Goal: Entertainment & Leisure: Consume media (video, audio)

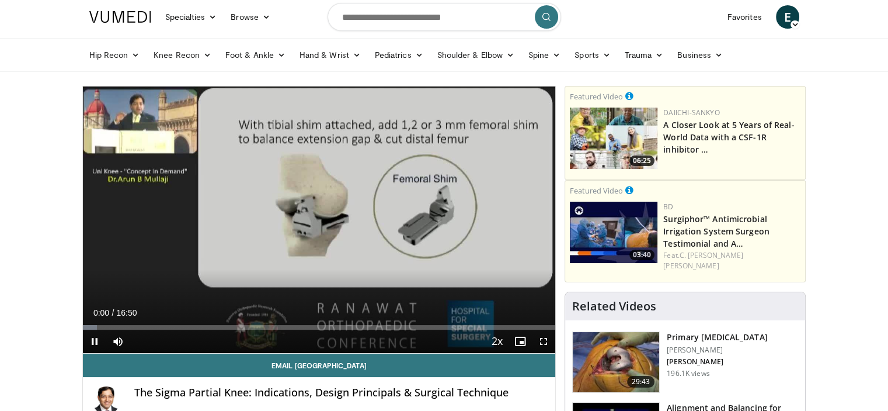
scroll to position [58, 0]
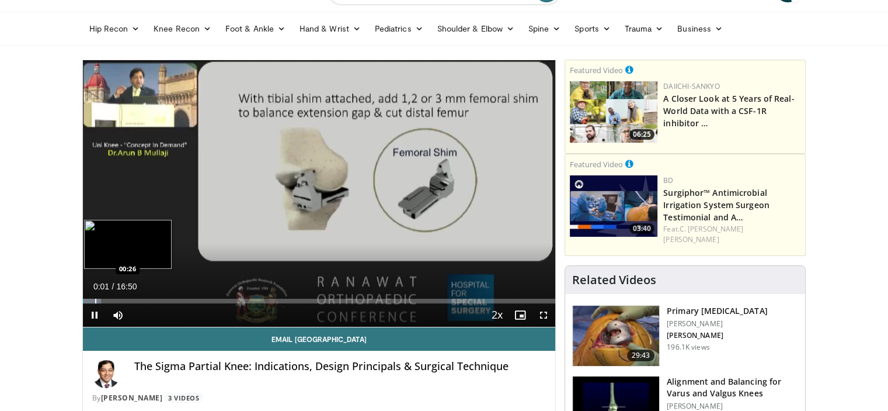
click at [95, 298] on div "Progress Bar" at bounding box center [95, 300] width 1 height 5
click at [111, 301] on div "Progress Bar" at bounding box center [111, 300] width 1 height 5
click at [139, 301] on div "Progress Bar" at bounding box center [138, 300] width 1 height 5
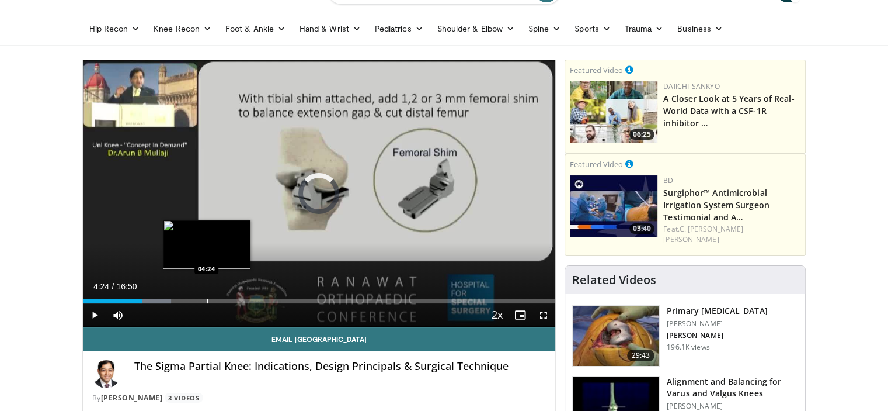
click at [207, 298] on div "Progress Bar" at bounding box center [207, 300] width 1 height 5
click at [229, 298] on div "Progress Bar" at bounding box center [229, 300] width 1 height 5
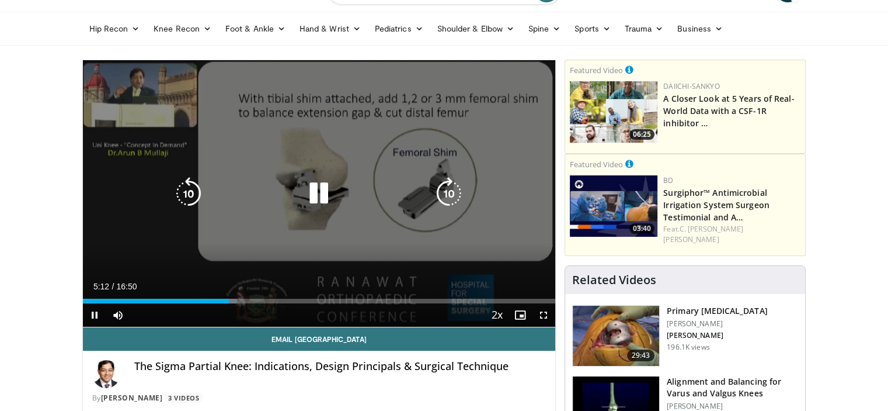
click at [257, 296] on video-js "**********" at bounding box center [319, 193] width 473 height 267
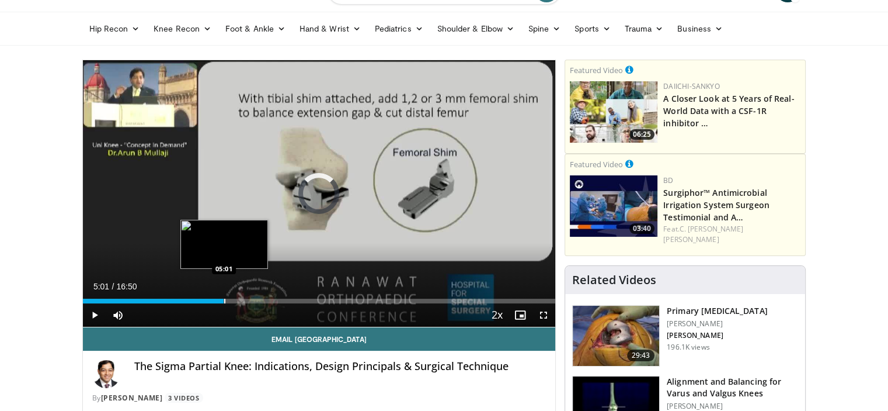
click at [224, 299] on div "Progress Bar" at bounding box center [224, 300] width 1 height 5
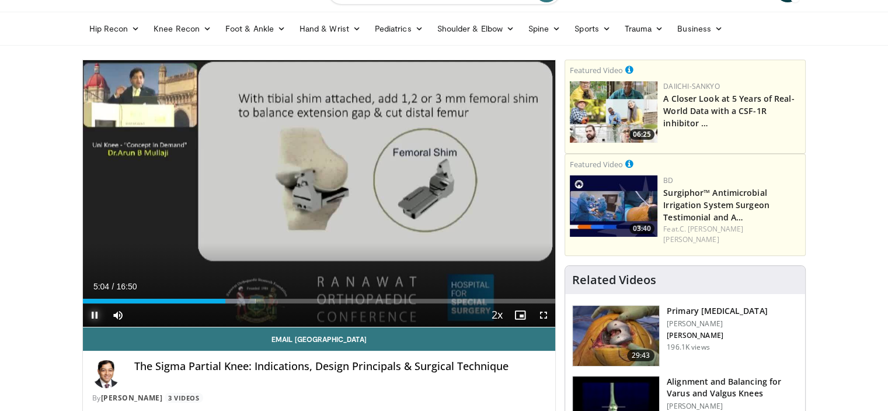
click at [93, 316] on span "Video Player" at bounding box center [94, 314] width 23 height 23
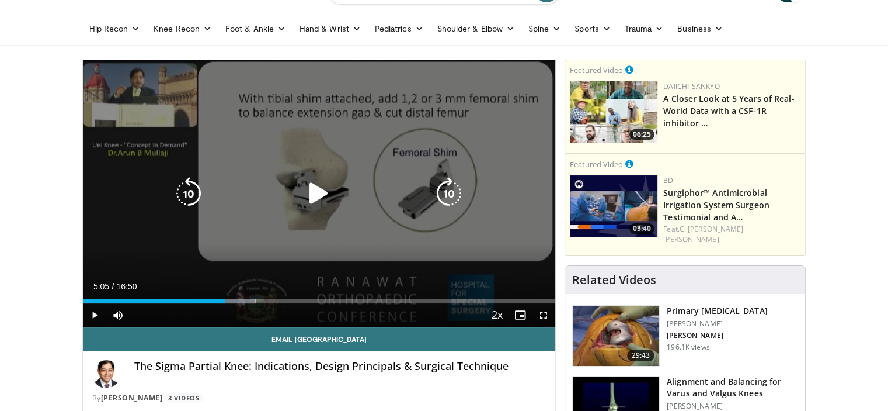
click at [311, 193] on icon "Video Player" at bounding box center [319, 193] width 33 height 33
click at [451, 189] on icon "Video Player" at bounding box center [449, 193] width 33 height 33
click at [446, 195] on icon "Video Player" at bounding box center [449, 193] width 33 height 33
click at [449, 192] on icon "Video Player" at bounding box center [449, 193] width 33 height 33
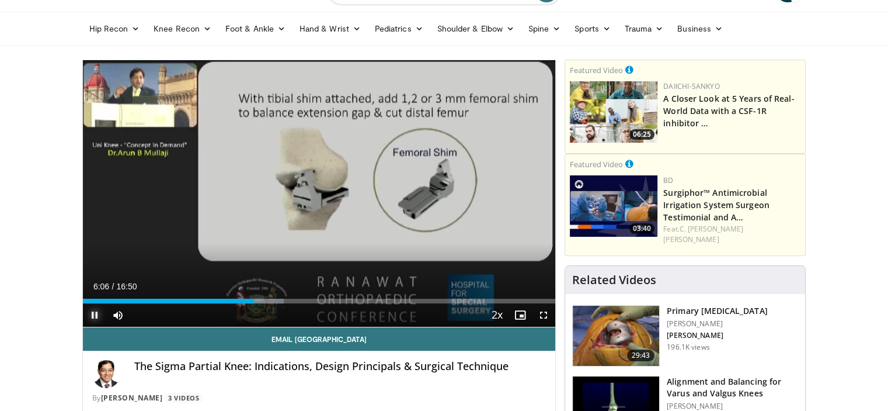
click at [93, 315] on span "Video Player" at bounding box center [94, 314] width 23 height 23
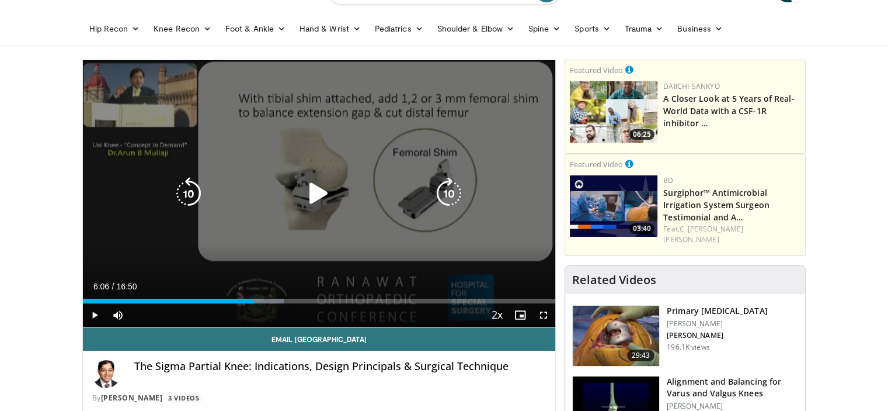
click at [193, 182] on icon "Video Player" at bounding box center [188, 193] width 33 height 33
click at [190, 188] on icon "Video Player" at bounding box center [188, 193] width 33 height 33
click at [192, 189] on icon "Video Player" at bounding box center [188, 193] width 33 height 33
click at [189, 194] on icon "Video Player" at bounding box center [188, 193] width 33 height 33
click at [314, 192] on icon "Video Player" at bounding box center [319, 193] width 33 height 33
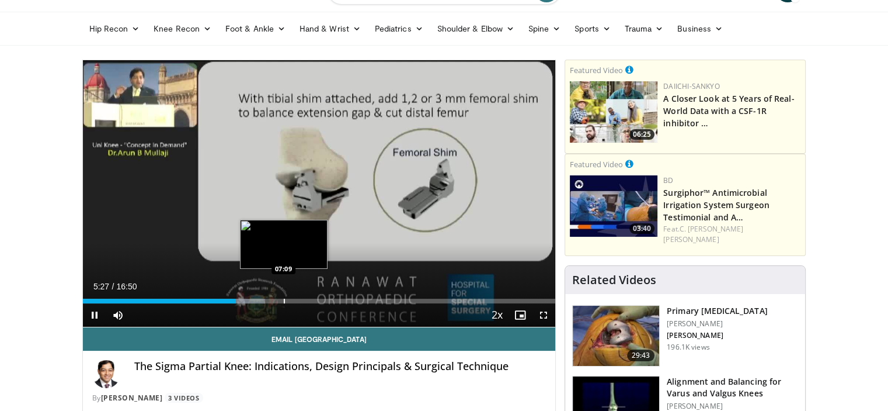
click at [284, 301] on div "Progress Bar" at bounding box center [284, 300] width 1 height 5
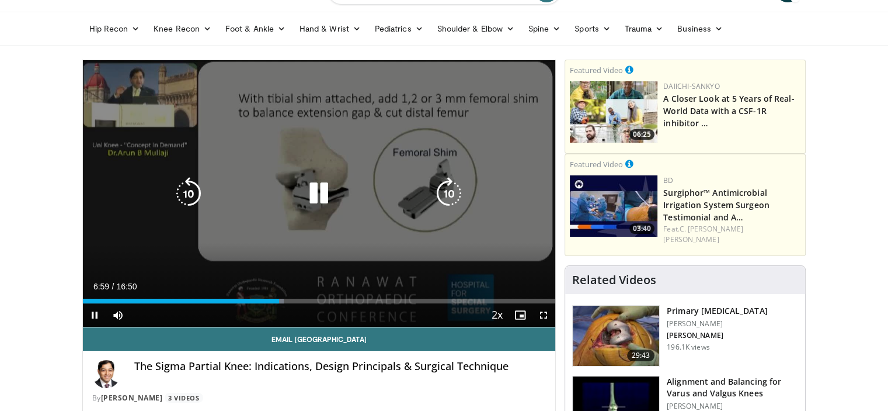
click at [329, 303] on div "Current Time 6:59 / Duration 16:50 Pause Skip Backward Skip Forward Mute 100% L…" at bounding box center [319, 314] width 473 height 23
click at [321, 194] on icon "Video Player" at bounding box center [319, 193] width 33 height 33
click at [189, 190] on icon "Video Player" at bounding box center [188, 193] width 33 height 33
click at [439, 184] on icon "Video Player" at bounding box center [449, 193] width 33 height 33
click at [437, 191] on icon "Video Player" at bounding box center [449, 193] width 33 height 33
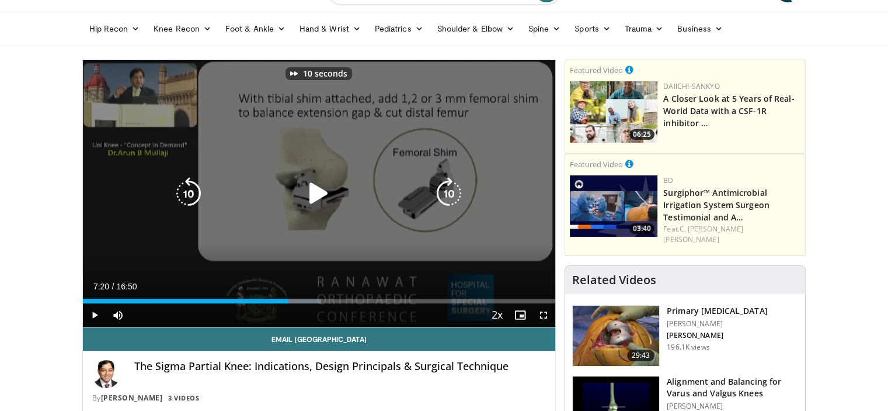
click at [437, 198] on icon "Video Player" at bounding box center [449, 193] width 33 height 33
click at [446, 192] on icon "Video Player" at bounding box center [449, 193] width 33 height 33
click at [447, 191] on icon "Video Player" at bounding box center [449, 193] width 33 height 33
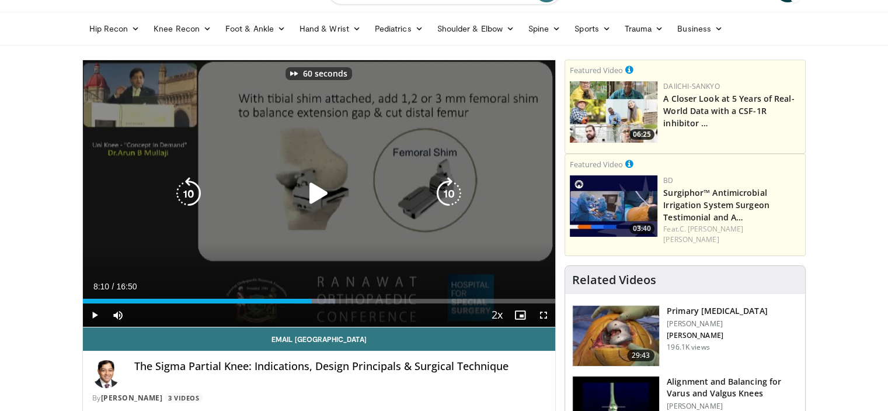
click at [447, 191] on icon "Video Player" at bounding box center [449, 193] width 33 height 33
click at [448, 184] on icon "Video Player" at bounding box center [449, 193] width 33 height 33
click at [449, 184] on icon "Video Player" at bounding box center [449, 193] width 33 height 33
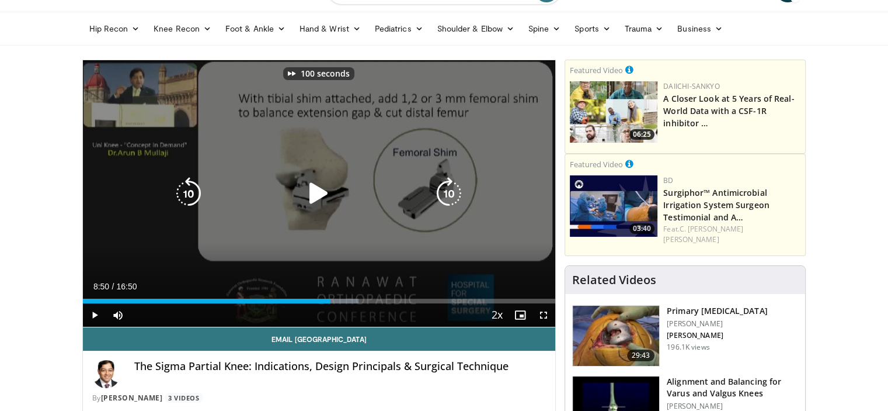
click at [449, 184] on icon "Video Player" at bounding box center [449, 193] width 33 height 33
